Goal: Check status: Check status

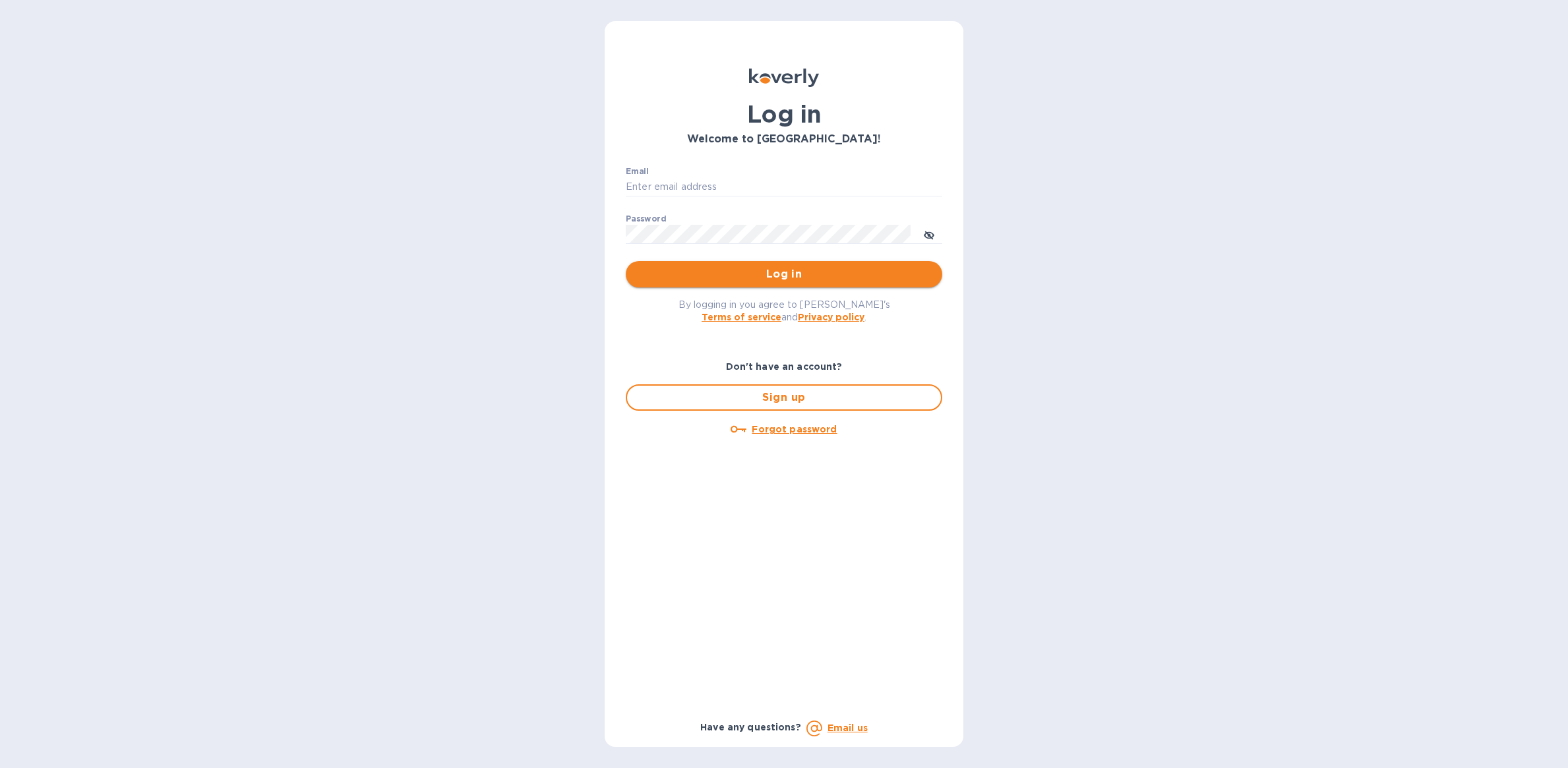
type input "[PERSON_NAME][EMAIL_ADDRESS][DOMAIN_NAME]"
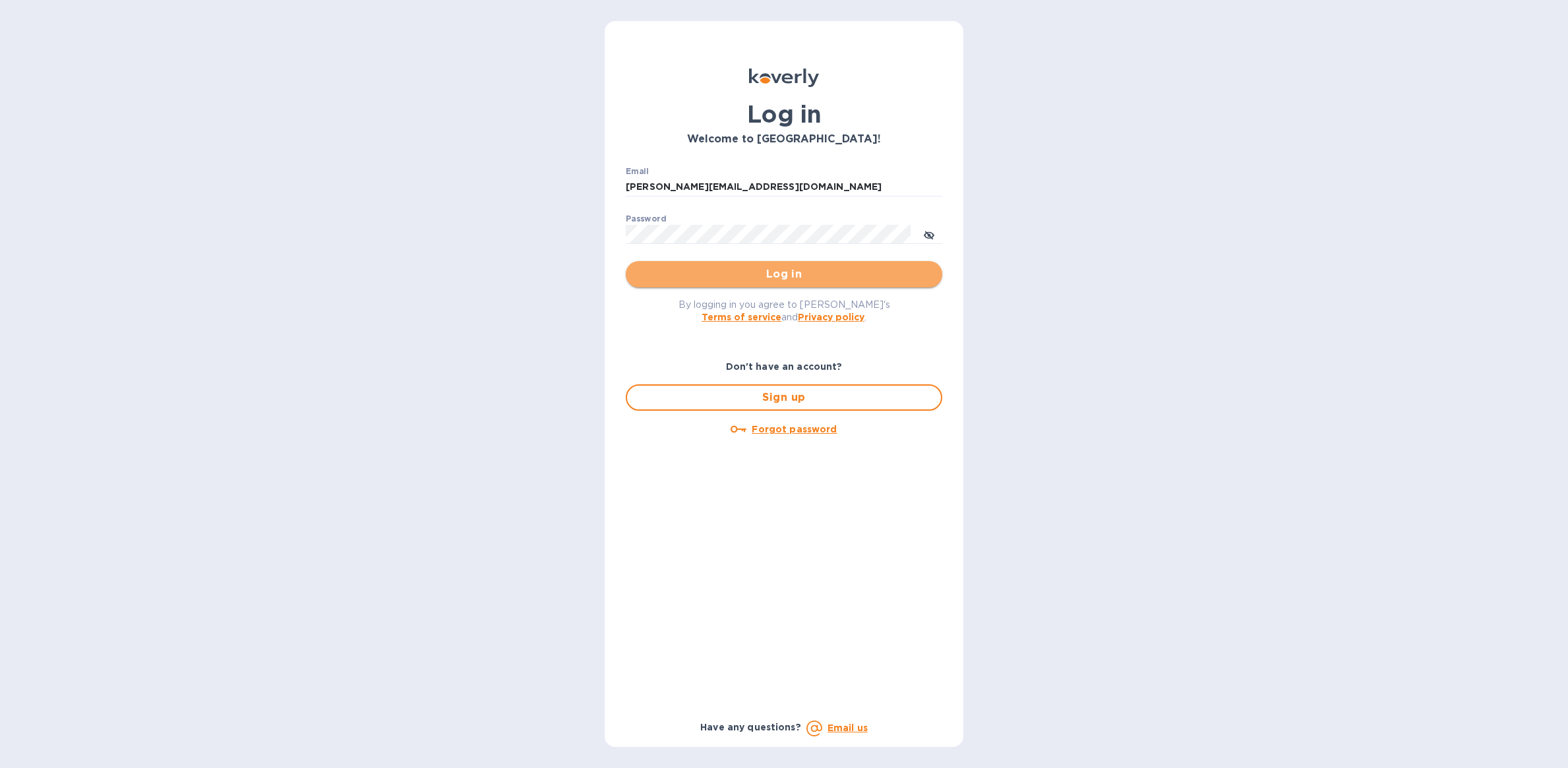
click at [809, 272] on span "Log in" at bounding box center [784, 274] width 295 height 16
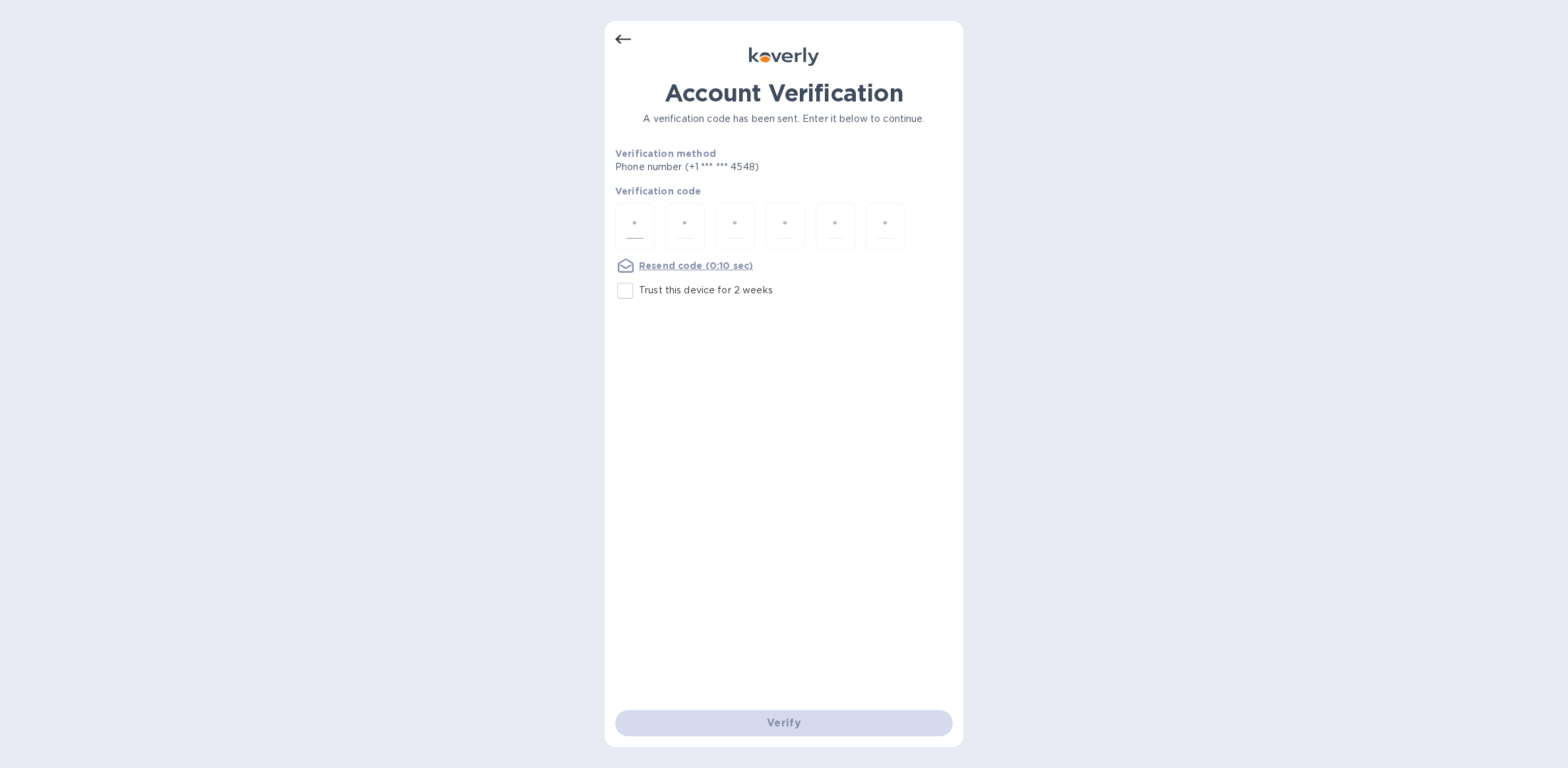
click at [628, 228] on input "number" at bounding box center [634, 226] width 17 height 25
type input "4"
type input "0"
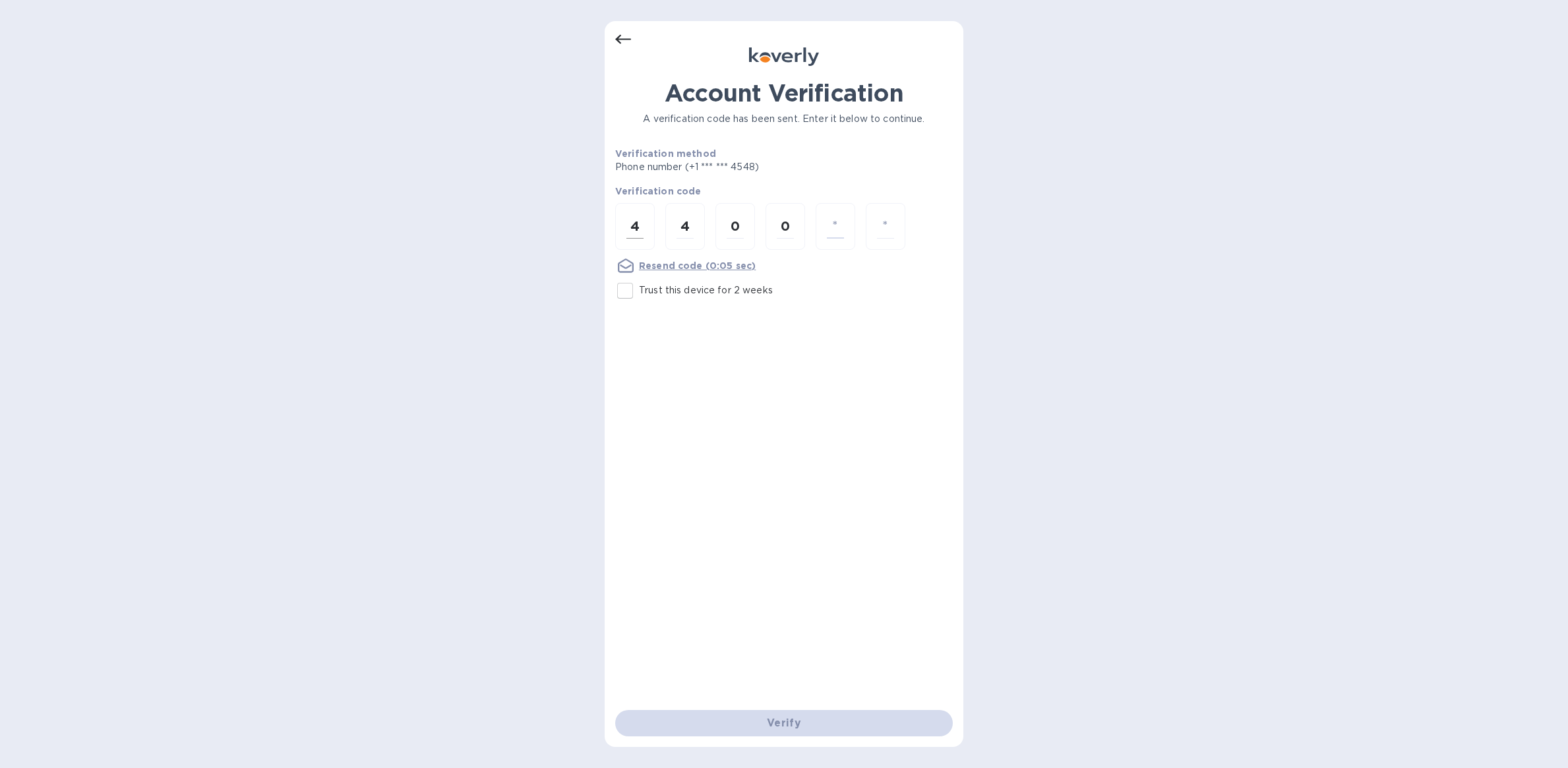
type input "9"
type input "0"
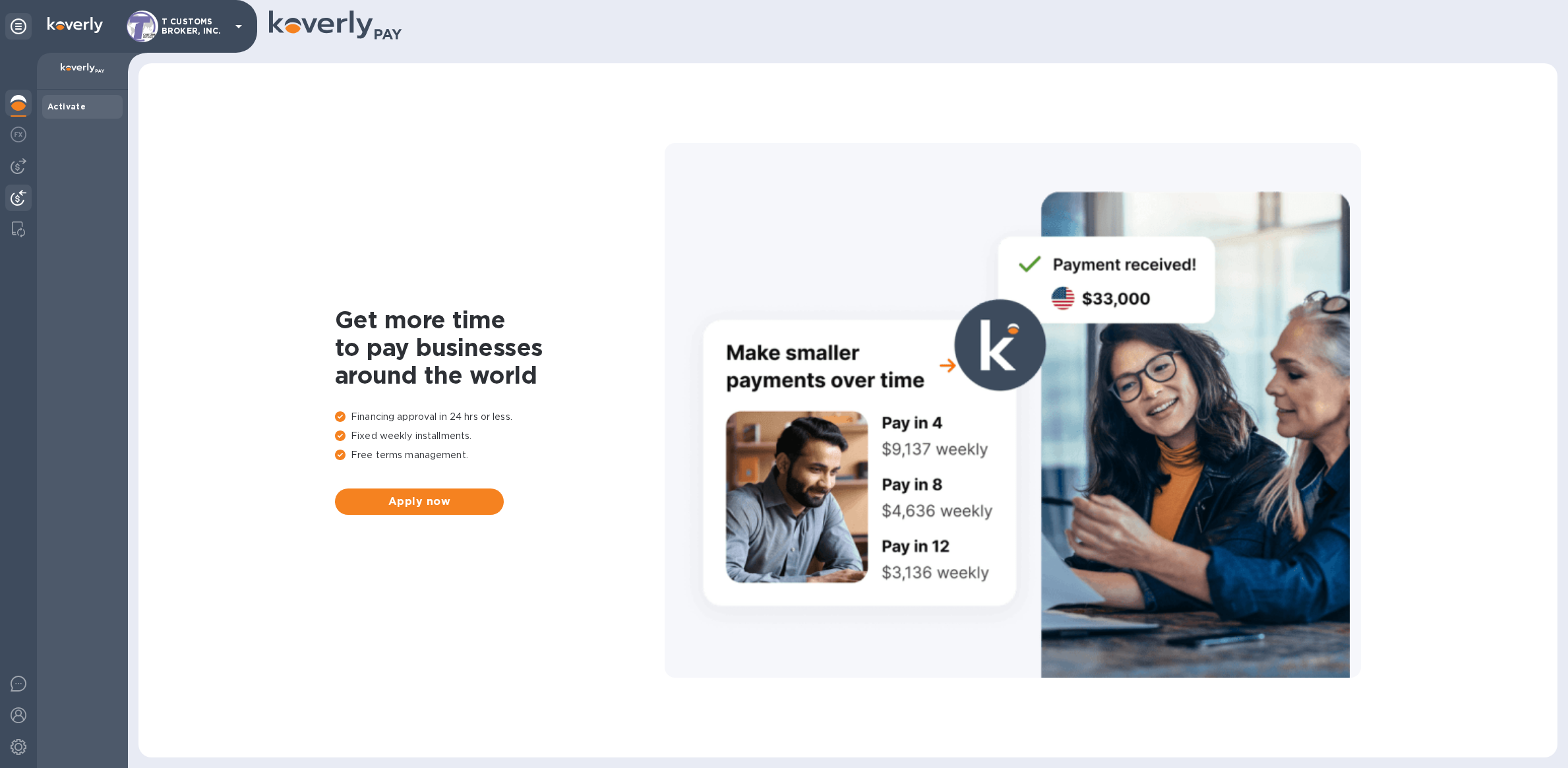
click at [19, 191] on img at bounding box center [18, 197] width 16 height 16
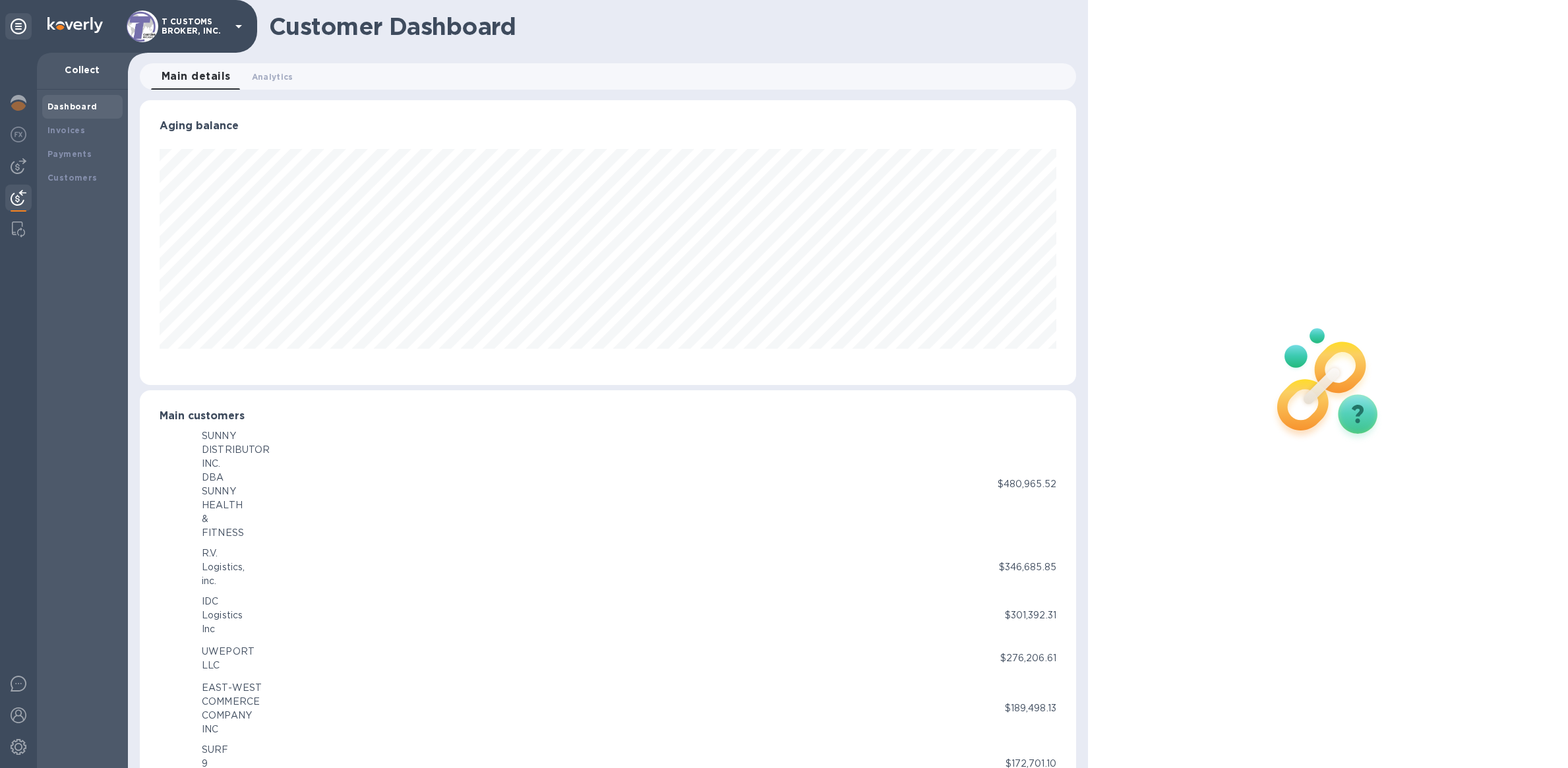
scroll to position [285, 931]
click at [71, 152] on b "Payments" at bounding box center [69, 154] width 44 height 9
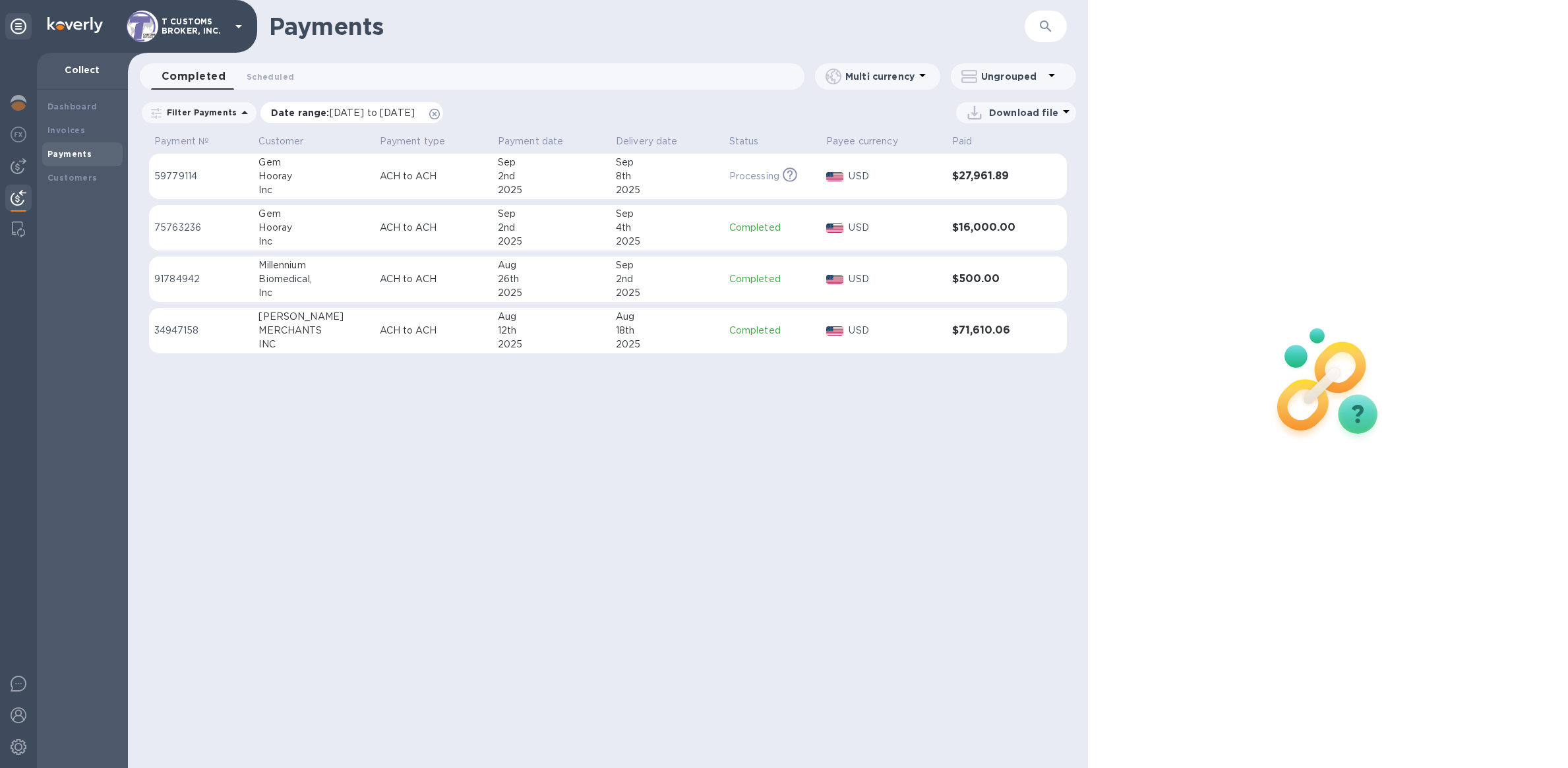
click at [440, 115] on icon at bounding box center [434, 113] width 10 height 10
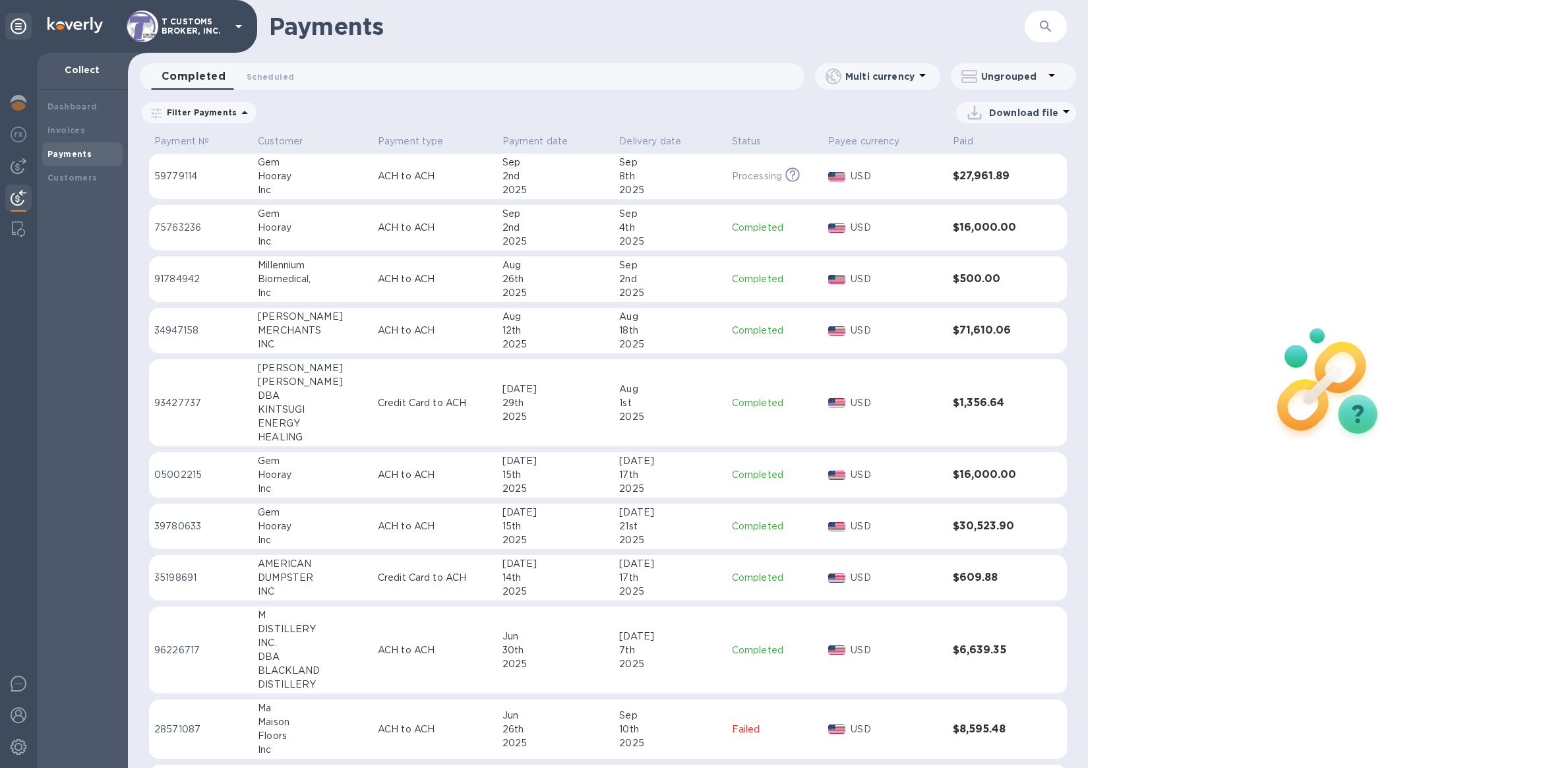
click at [378, 280] on p "ACH to ACH" at bounding box center [434, 278] width 114 height 14
